Goal: Task Accomplishment & Management: Manage account settings

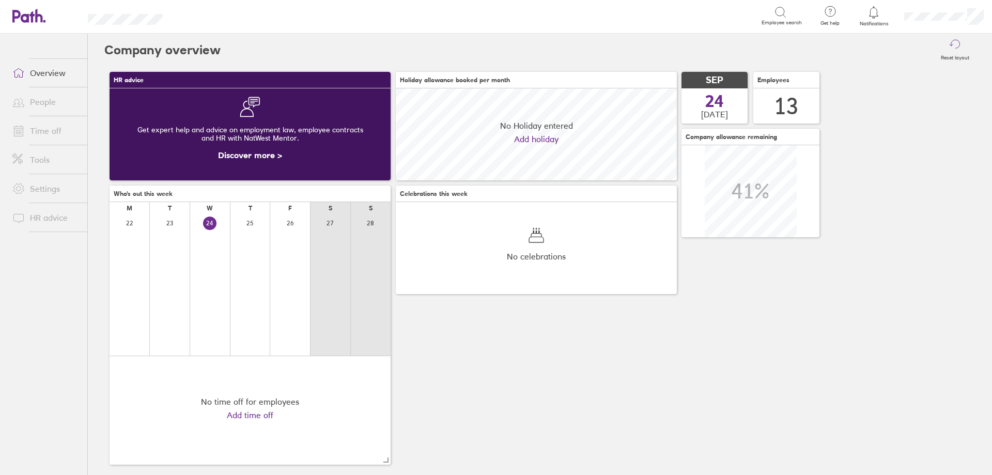
scroll to position [92, 281]
click at [48, 75] on link "Overview" at bounding box center [45, 72] width 83 height 21
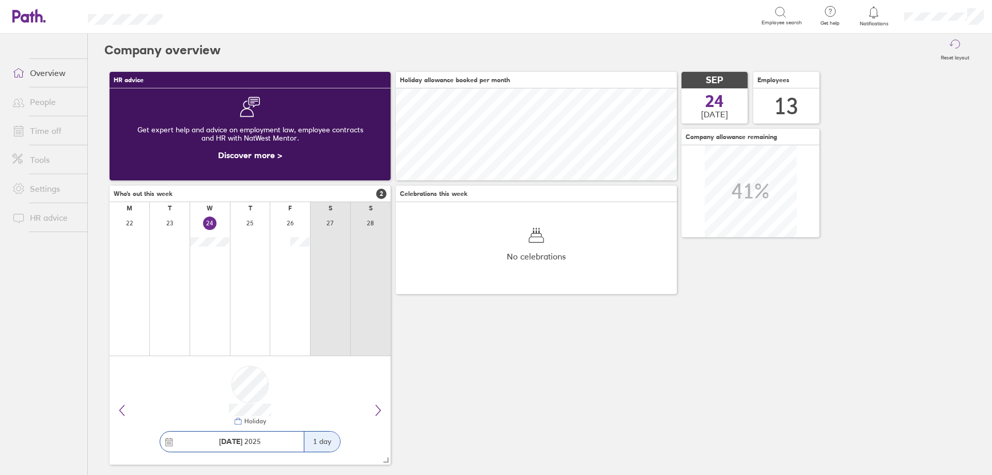
click at [48, 74] on link "Overview" at bounding box center [45, 72] width 83 height 21
click at [388, 415] on div "Holiday [DATE] 1 day" at bounding box center [250, 410] width 281 height 108
click at [380, 412] on icon at bounding box center [378, 410] width 12 height 12
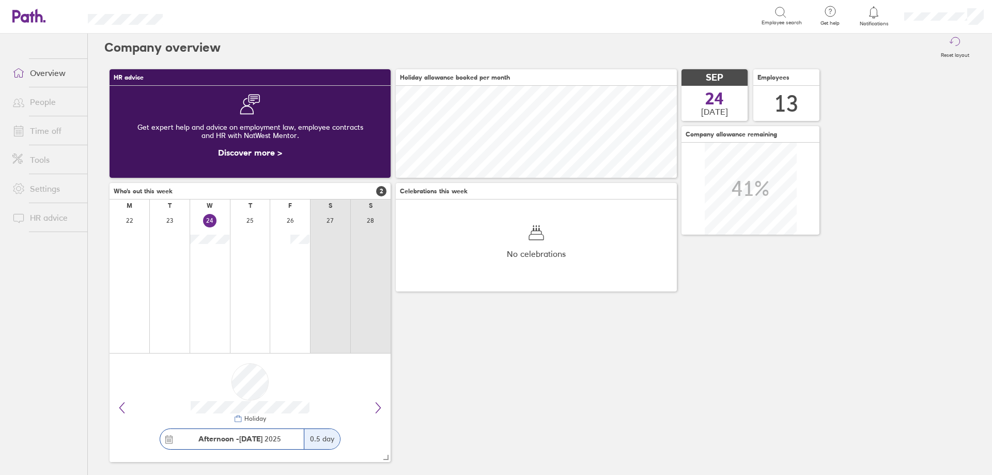
scroll to position [0, 0]
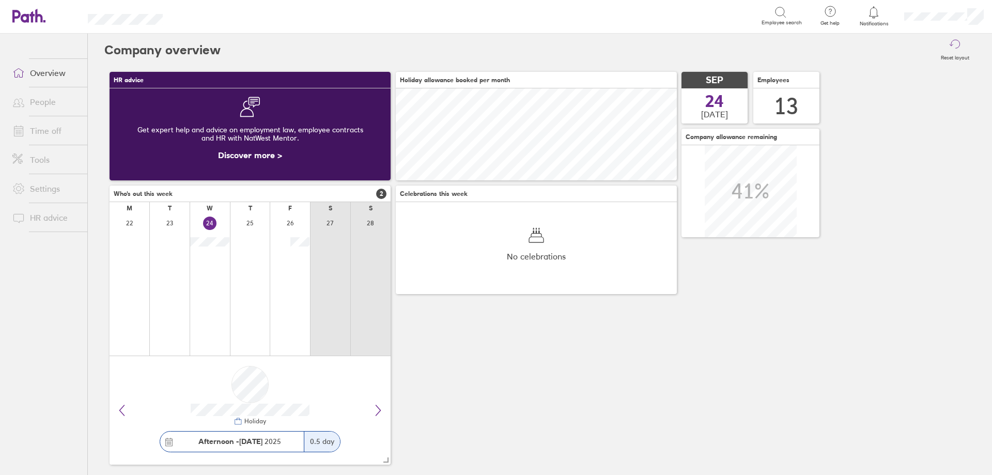
click at [59, 74] on link "Overview" at bounding box center [45, 72] width 83 height 21
click at [42, 103] on link "People" at bounding box center [45, 101] width 83 height 21
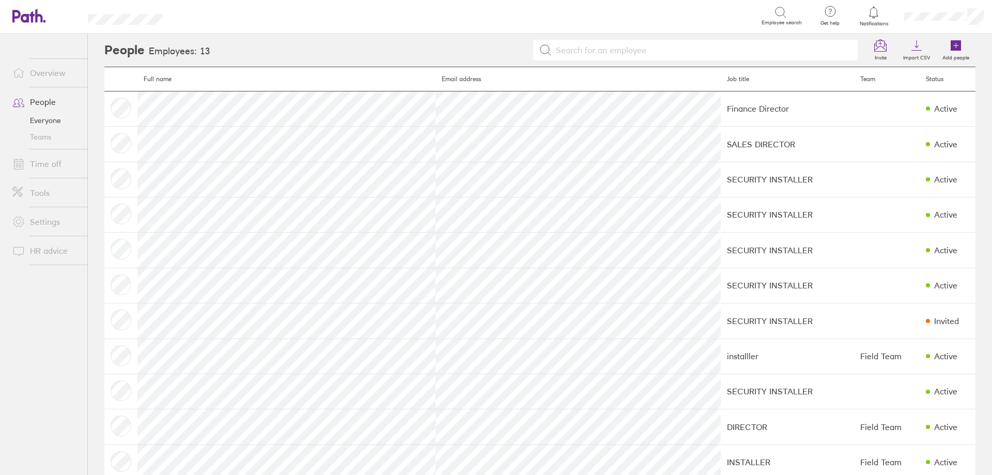
click at [58, 170] on link "Time off" at bounding box center [45, 163] width 83 height 21
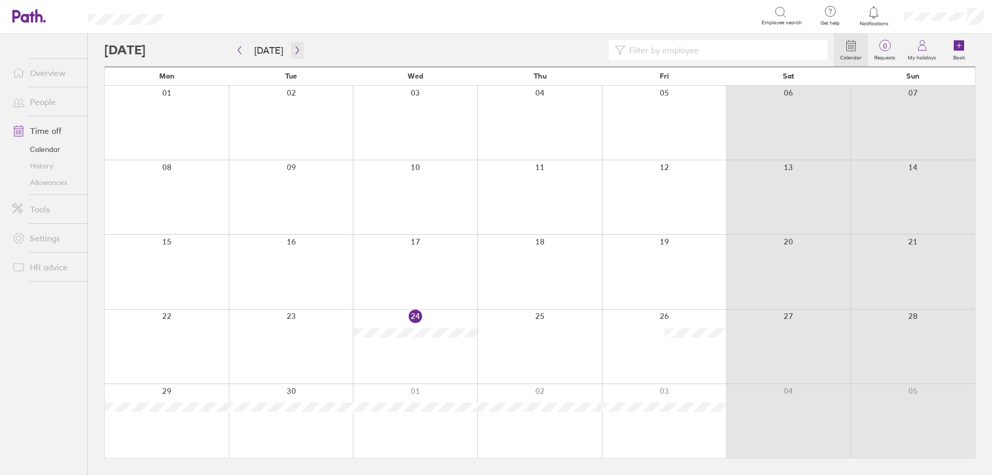
click at [295, 51] on icon "button" at bounding box center [296, 50] width 3 height 8
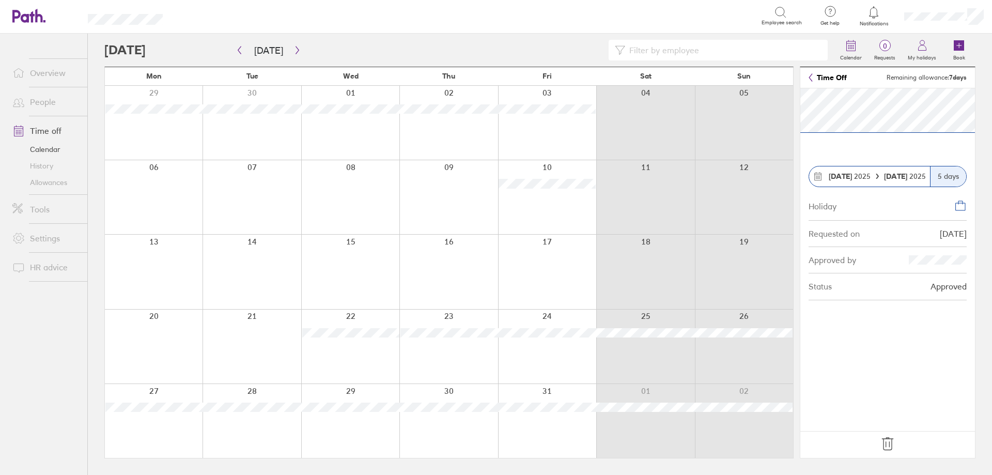
click at [892, 442] on icon at bounding box center [887, 443] width 17 height 17
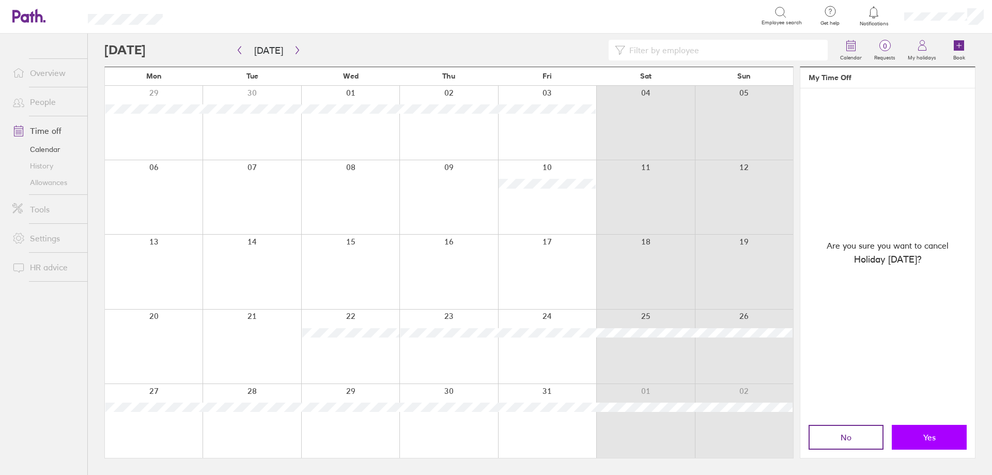
click at [919, 437] on button "Yes" at bounding box center [929, 437] width 75 height 25
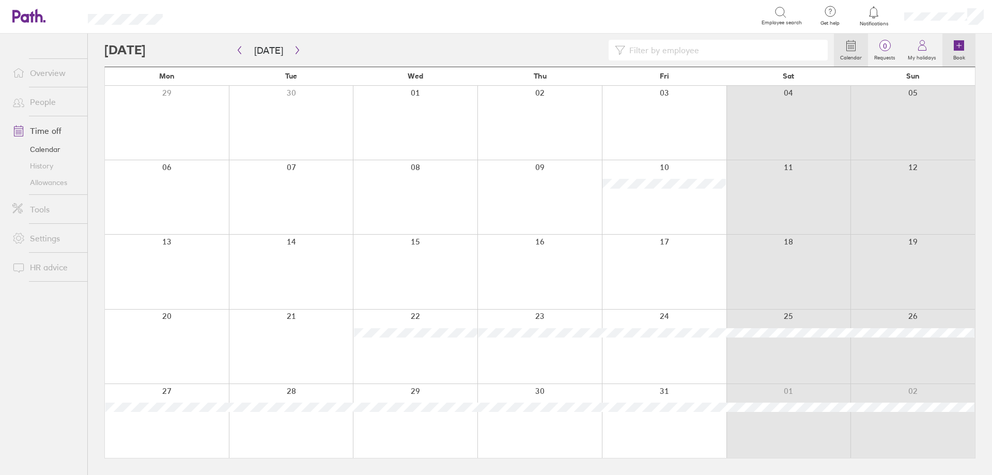
click at [952, 50] on link "Book" at bounding box center [958, 50] width 33 height 33
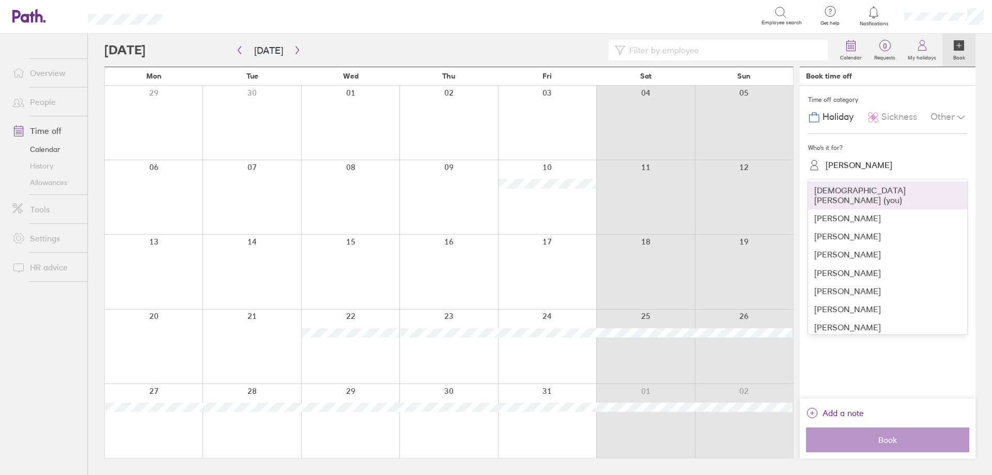
click at [856, 166] on div "[PERSON_NAME]" at bounding box center [858, 165] width 67 height 10
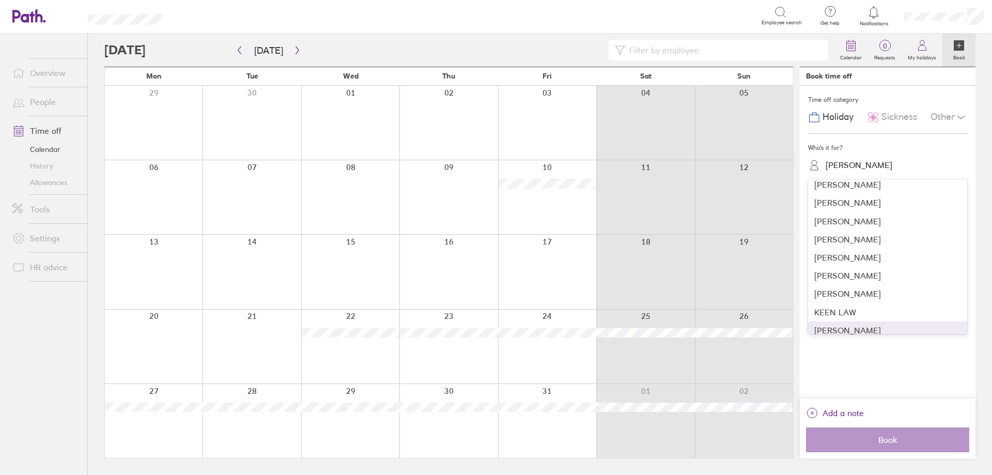
scroll to position [86, 0]
click at [845, 333] on div "[PERSON_NAME]" at bounding box center [887, 342] width 159 height 18
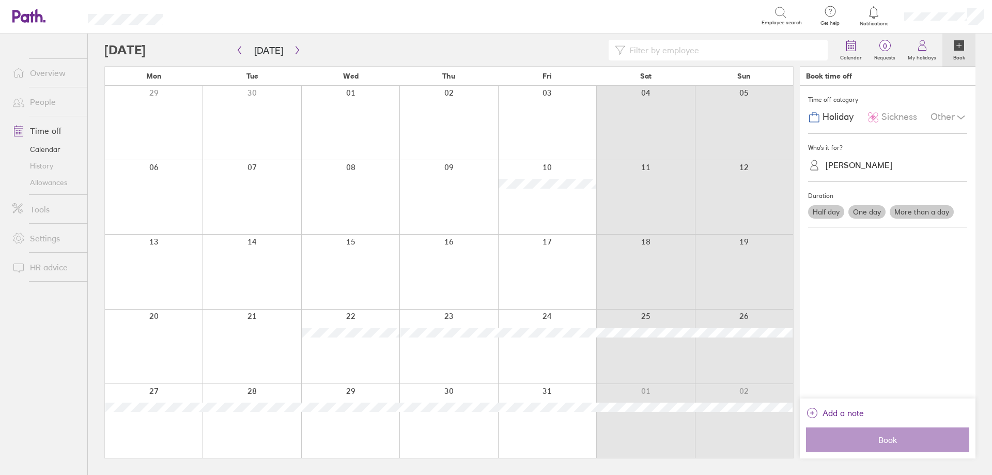
click at [908, 208] on label "More than a day" at bounding box center [921, 211] width 64 height 13
click at [0, 0] on input "More than a day" at bounding box center [0, 0] width 0 height 0
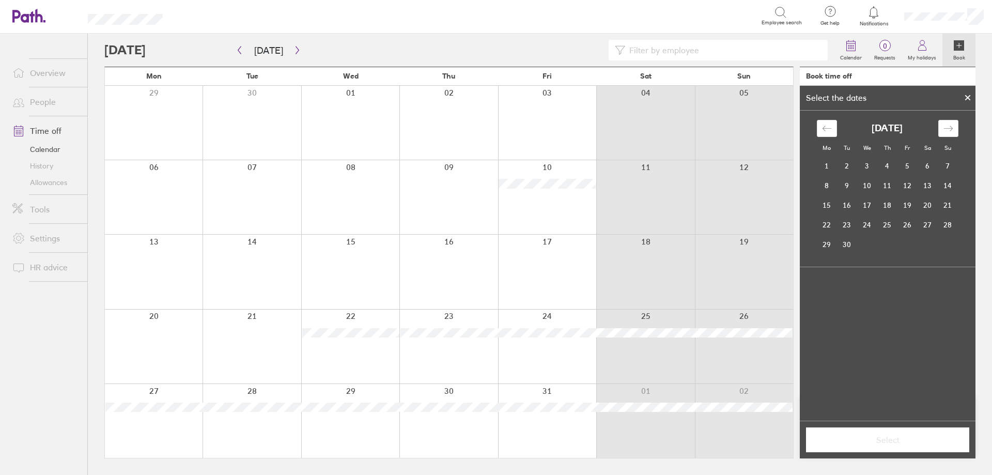
click at [150, 101] on div at bounding box center [154, 123] width 98 height 74
click at [825, 243] on td "29" at bounding box center [827, 245] width 20 height 20
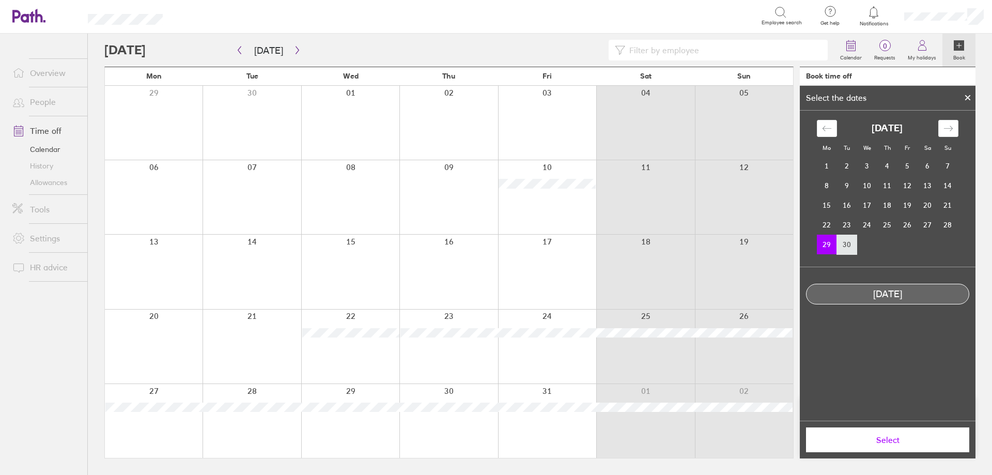
click at [843, 246] on td "30" at bounding box center [847, 245] width 20 height 20
click at [824, 247] on td "29" at bounding box center [827, 245] width 20 height 20
click at [883, 424] on div "Select" at bounding box center [888, 439] width 176 height 38
click at [884, 432] on button "Select" at bounding box center [887, 439] width 163 height 25
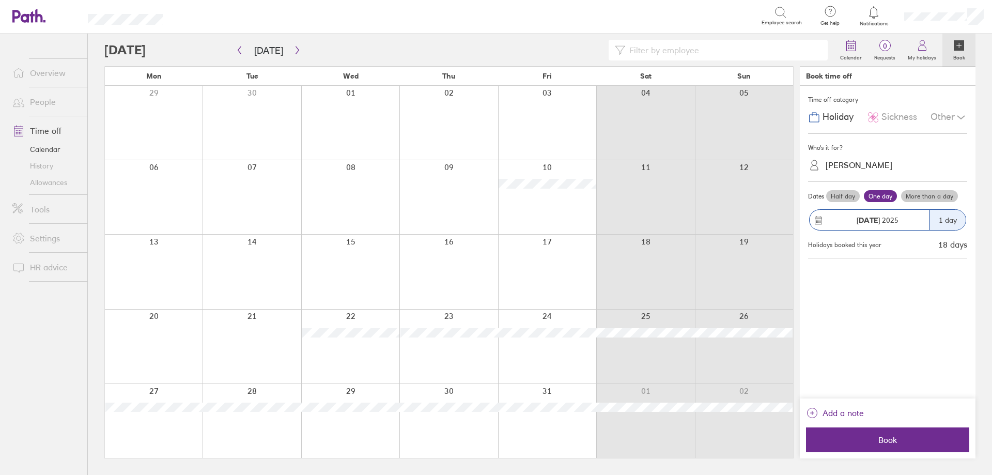
click at [913, 194] on label "More than a day" at bounding box center [929, 196] width 57 height 12
click at [0, 0] on input "More than a day" at bounding box center [0, 0] width 0 height 0
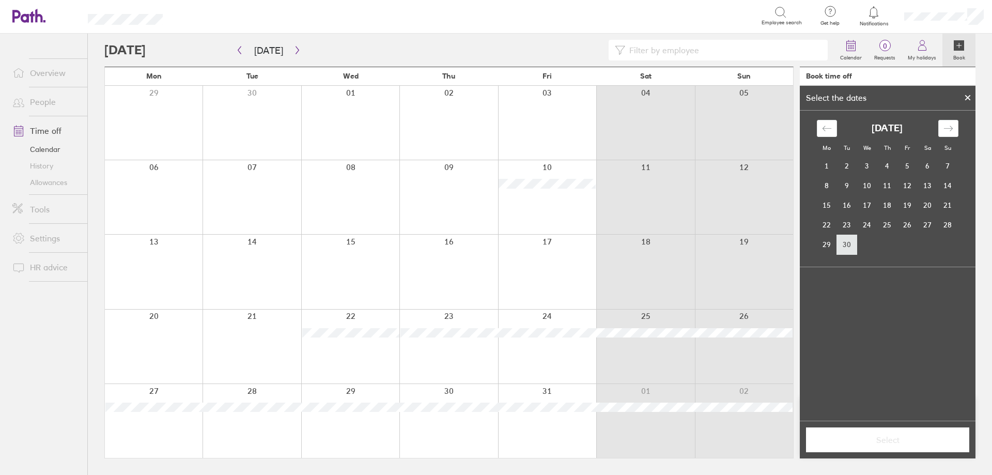
click at [849, 242] on td "30" at bounding box center [847, 245] width 20 height 20
click at [829, 248] on td "29" at bounding box center [827, 245] width 20 height 20
click at [844, 246] on td "30" at bounding box center [847, 245] width 20 height 20
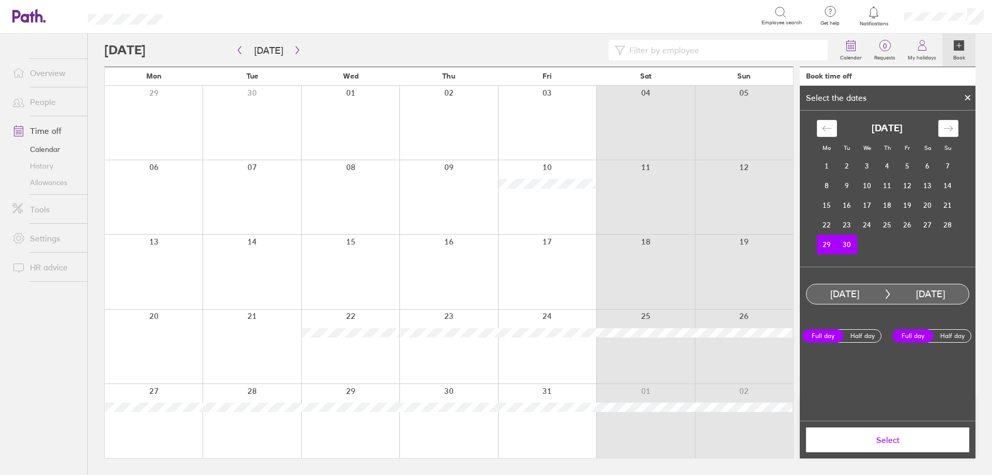
click at [883, 437] on span "Select" at bounding box center [887, 439] width 149 height 9
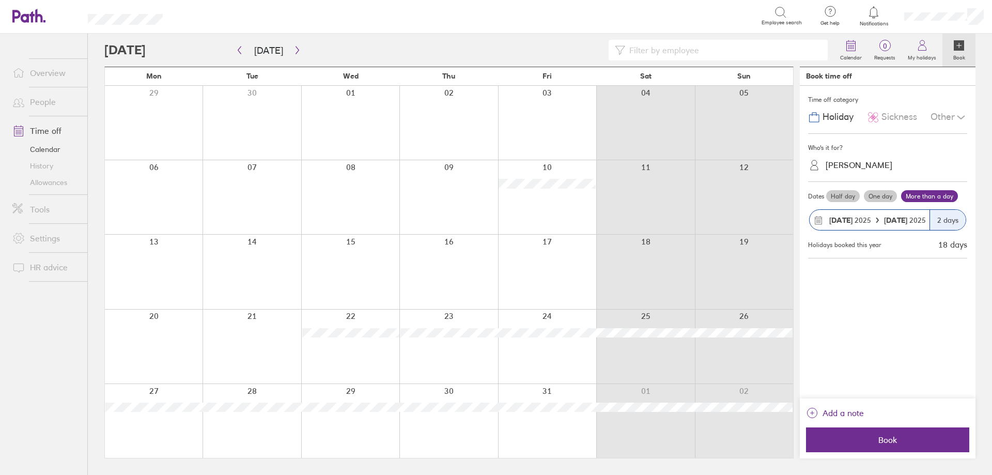
click at [883, 437] on span "Book" at bounding box center [887, 439] width 149 height 9
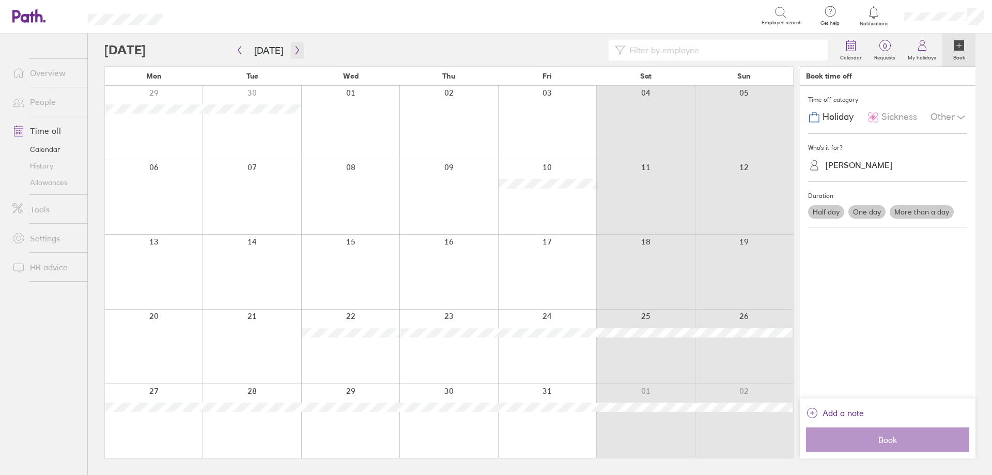
click at [293, 52] on icon "button" at bounding box center [297, 50] width 8 height 8
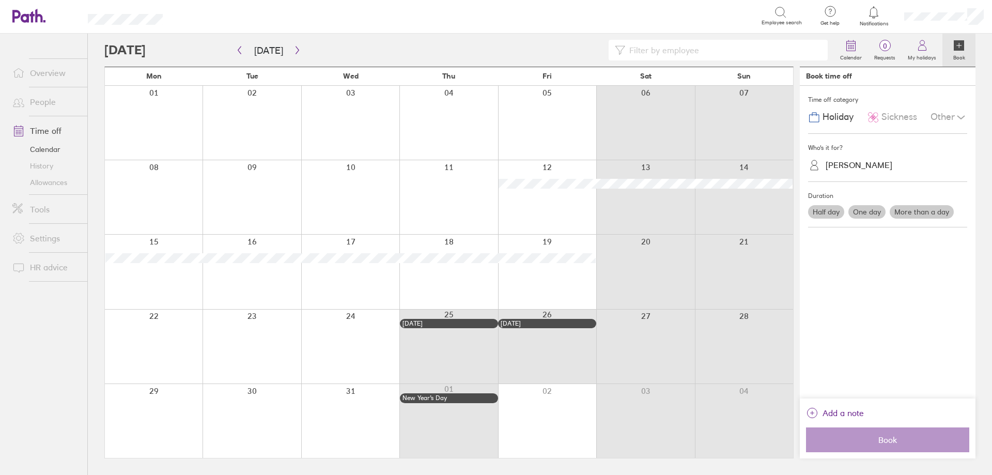
click at [47, 101] on link "People" at bounding box center [45, 101] width 83 height 21
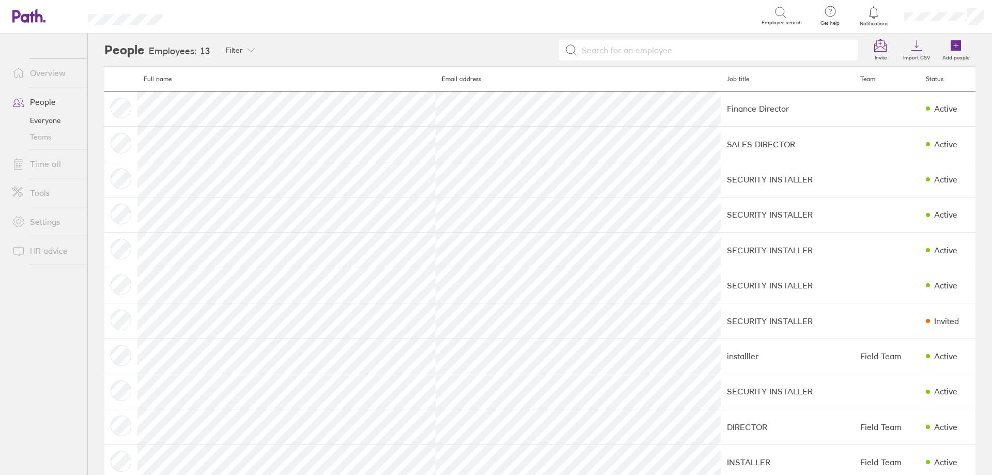
click at [49, 166] on link "Time off" at bounding box center [45, 163] width 83 height 21
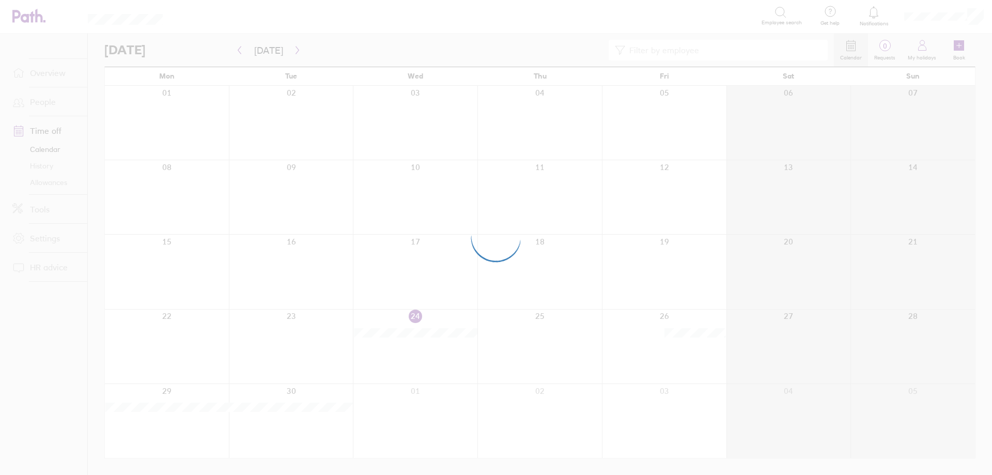
click at [66, 180] on div at bounding box center [496, 237] width 992 height 475
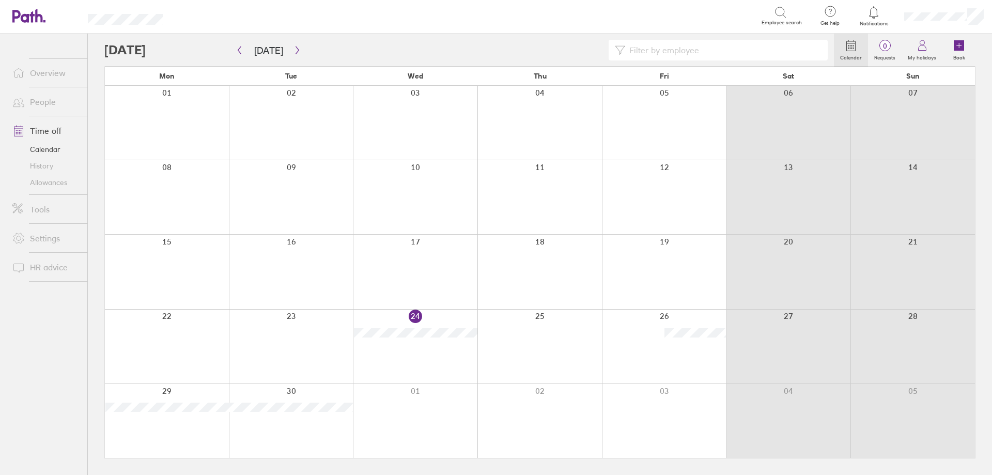
click at [54, 186] on link "Allowances" at bounding box center [45, 182] width 83 height 17
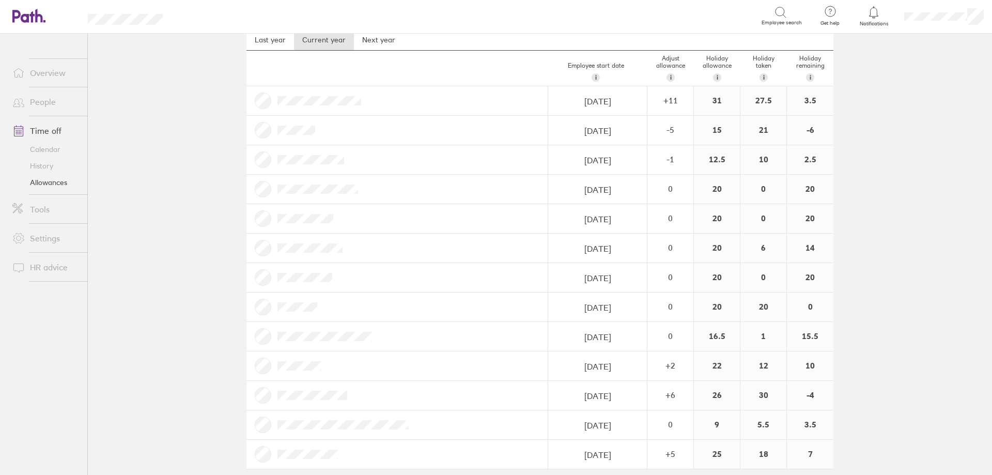
scroll to position [49, 0]
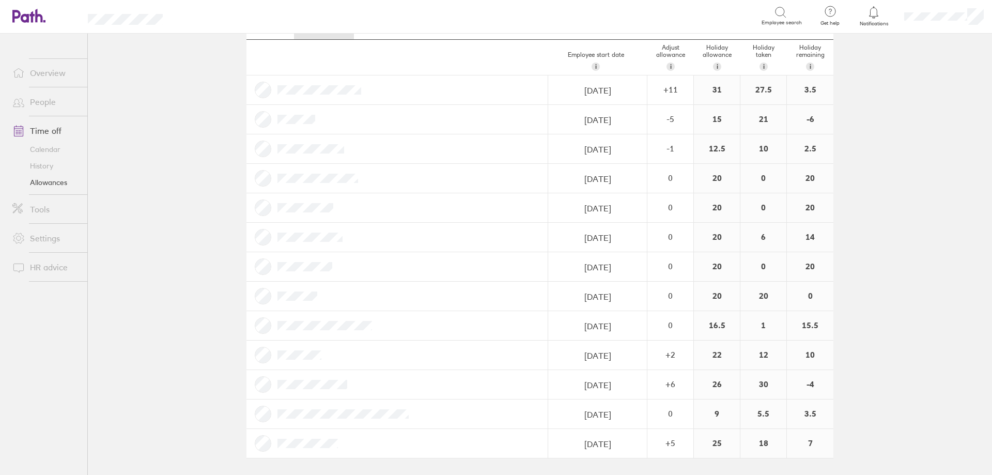
click at [362, 211] on div at bounding box center [397, 207] width 302 height 29
click at [40, 92] on link "People" at bounding box center [45, 101] width 83 height 21
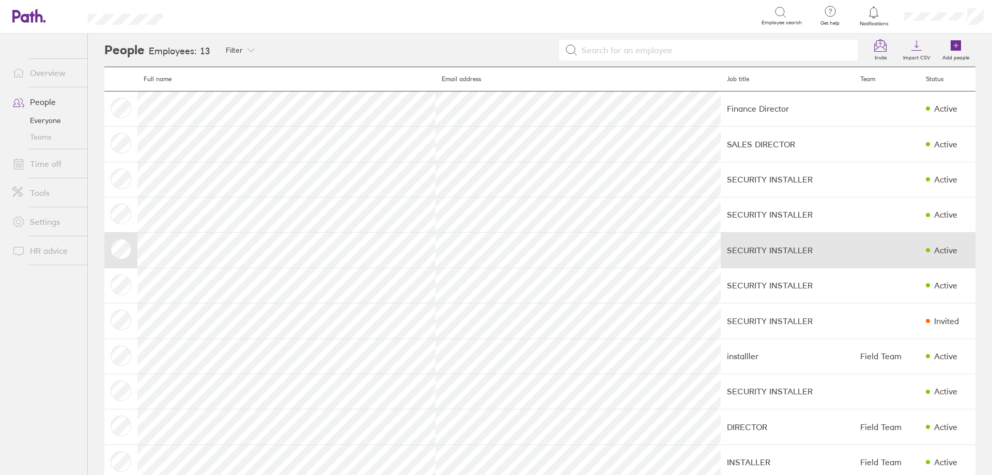
click at [132, 253] on td at bounding box center [120, 249] width 33 height 35
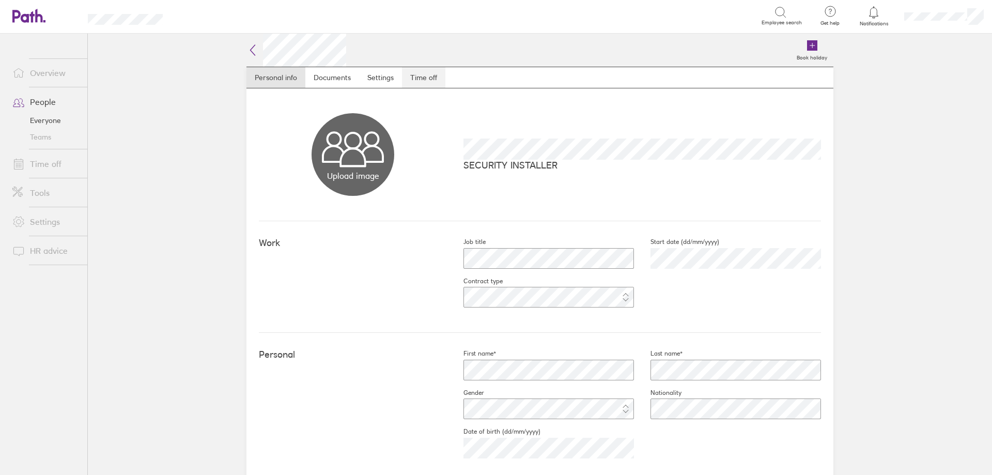
click at [419, 79] on link "Time off" at bounding box center [423, 77] width 43 height 21
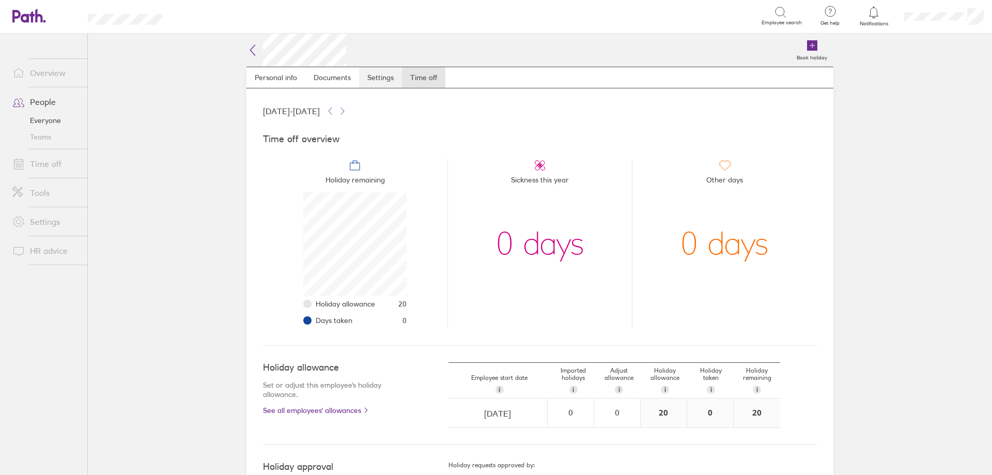
scroll to position [103, 103]
click at [369, 76] on link "Settings" at bounding box center [380, 77] width 43 height 21
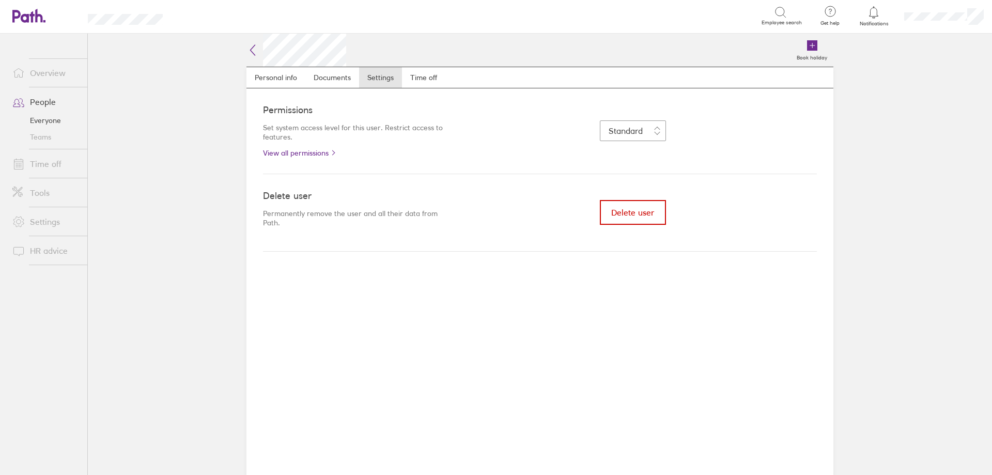
click at [626, 219] on button "Delete user" at bounding box center [633, 212] width 66 height 25
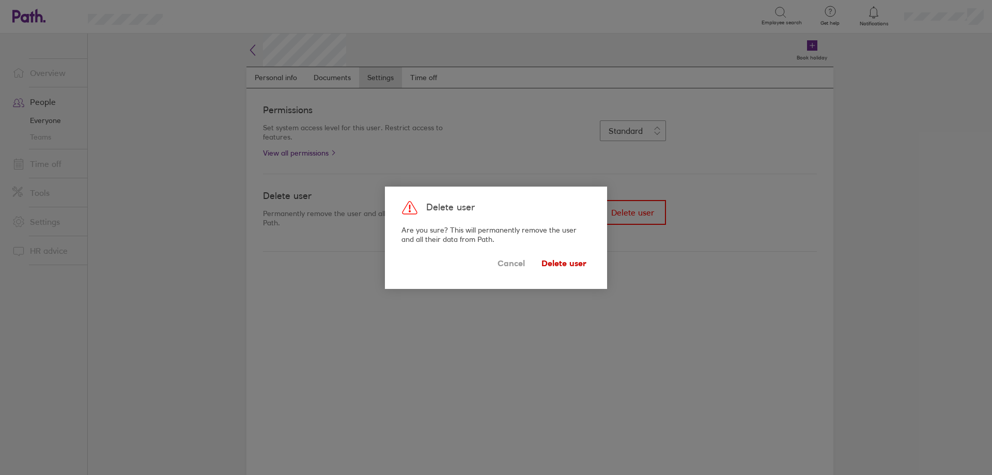
click at [568, 262] on span "Delete user" at bounding box center [563, 263] width 45 height 17
click at [574, 263] on span "Delete user" at bounding box center [563, 263] width 45 height 17
